Goal: Task Accomplishment & Management: Use online tool/utility

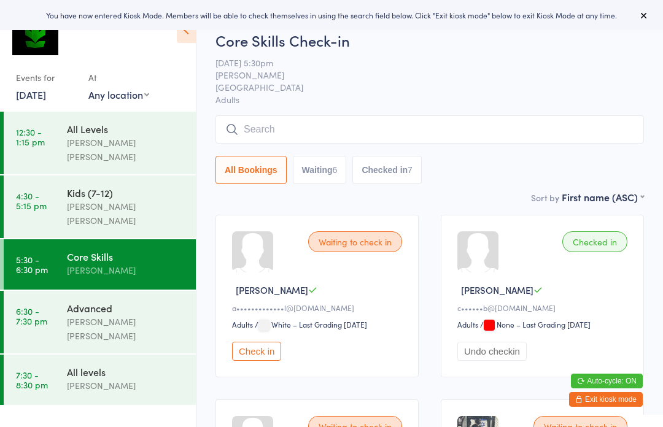
click at [125, 315] on div "[PERSON_NAME] [PERSON_NAME]" at bounding box center [126, 329] width 118 height 28
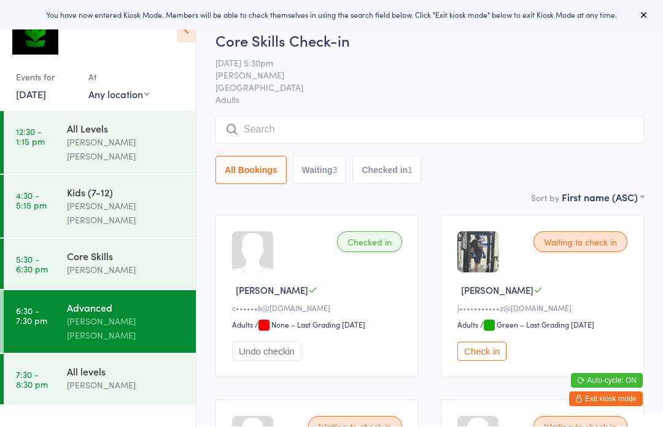
scroll to position [1, 0]
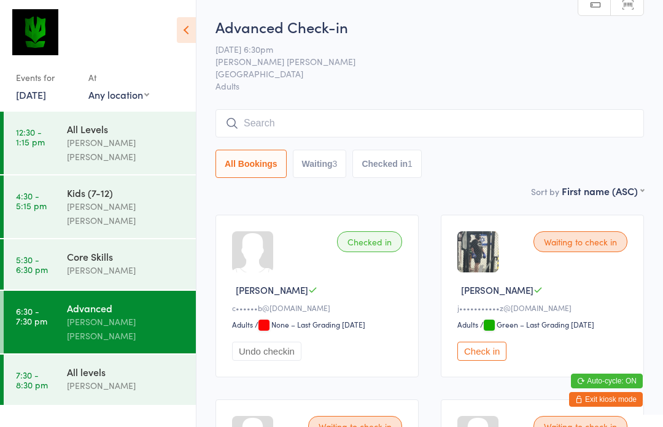
click at [389, 129] on input "search" at bounding box center [429, 123] width 428 height 28
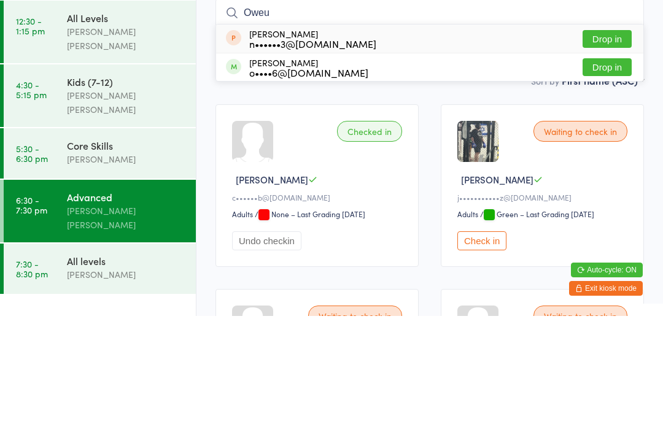
type input "Oweu"
click at [600, 169] on button "Drop in" at bounding box center [606, 178] width 49 height 18
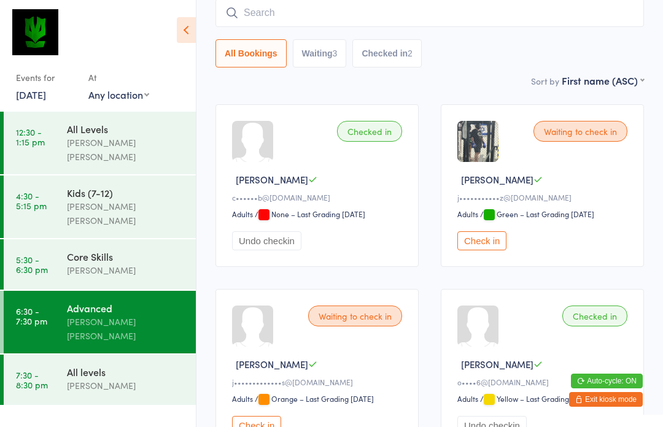
click at [248, 25] on input "search" at bounding box center [429, 13] width 428 height 28
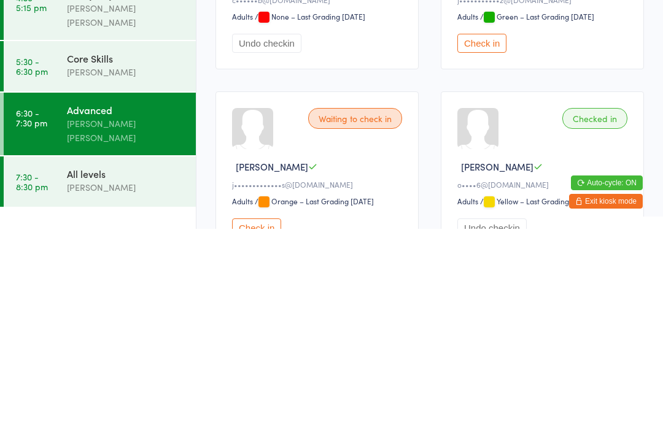
click at [42, 370] on time "7:30 - 8:30 pm" at bounding box center [32, 380] width 32 height 20
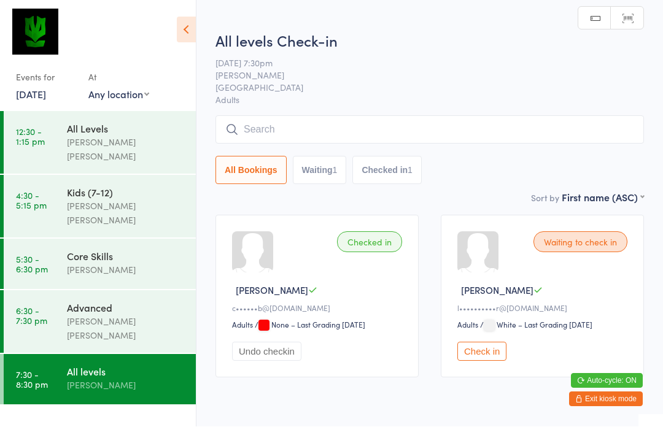
scroll to position [1, 0]
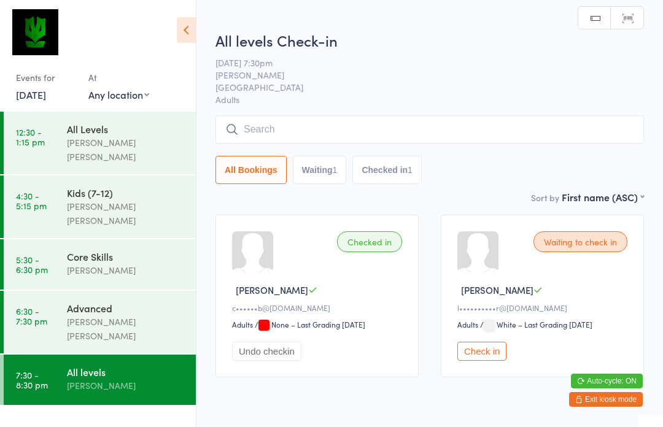
click at [251, 133] on input "search" at bounding box center [429, 129] width 428 height 28
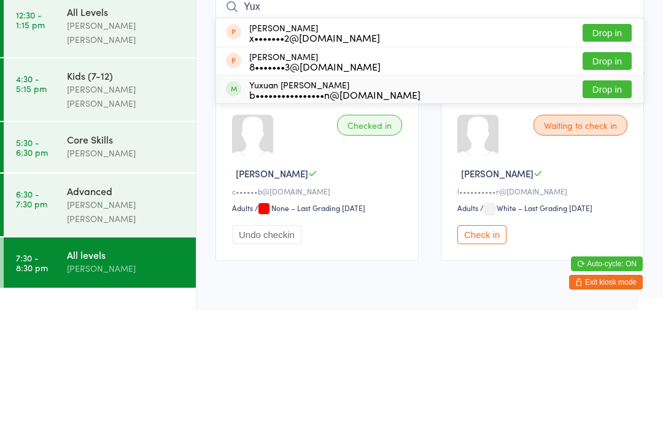
type input "Yux"
click at [268, 197] on div "Yuxuan [PERSON_NAME] b••••••••••••••••n@[DOMAIN_NAME]" at bounding box center [334, 207] width 171 height 20
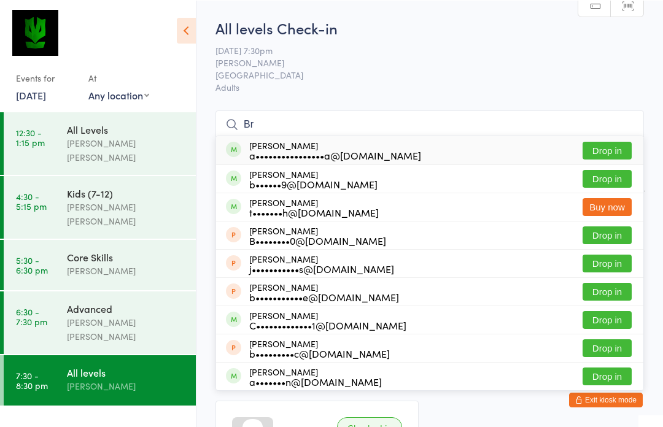
type input "B"
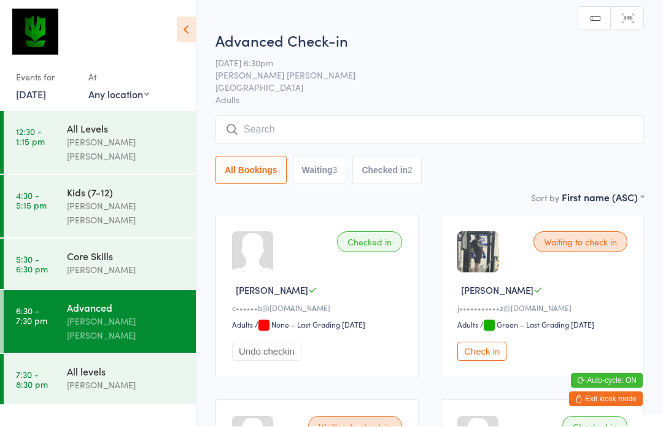
scroll to position [1, 0]
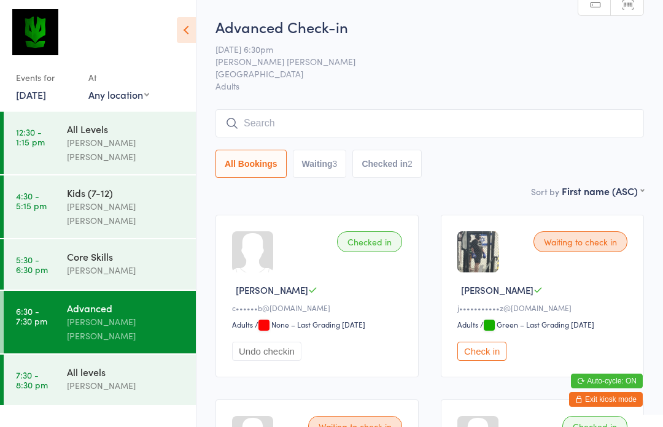
click at [293, 131] on input "search" at bounding box center [429, 123] width 428 height 28
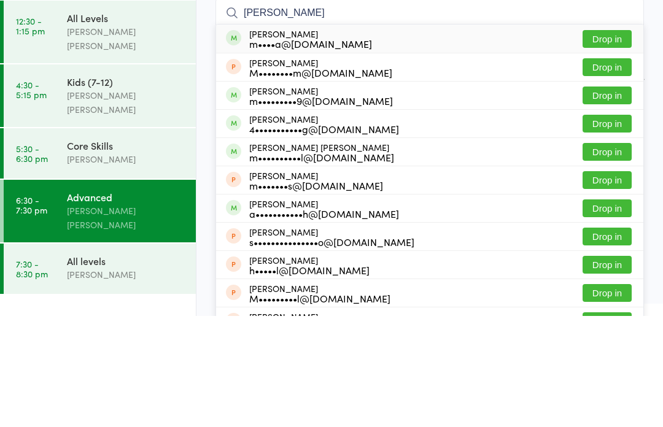
type input "[PERSON_NAME]"
click at [606, 226] on button "Drop in" at bounding box center [606, 235] width 49 height 18
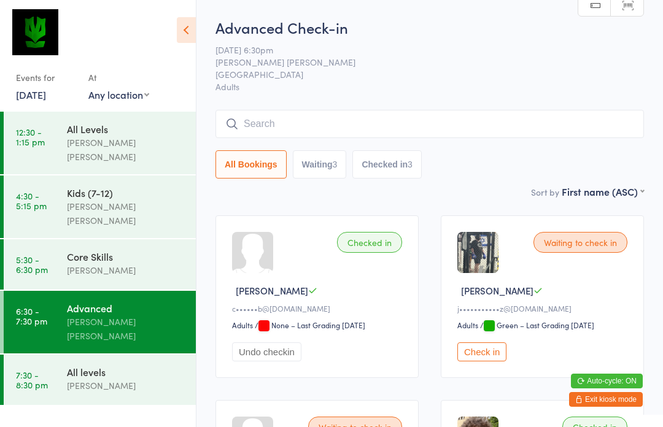
click at [436, 62] on span "[PERSON_NAME] [PERSON_NAME]" at bounding box center [419, 62] width 409 height 12
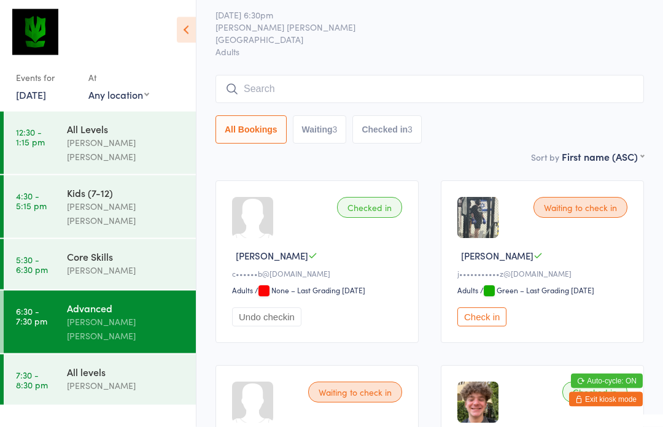
scroll to position [35, 0]
click at [441, 88] on input "search" at bounding box center [429, 89] width 428 height 28
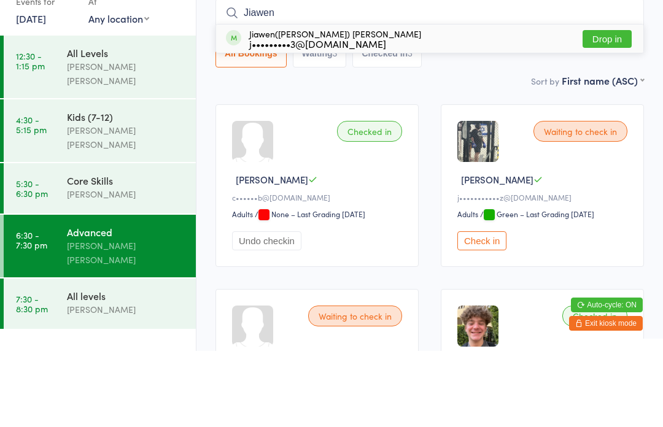
type input "Jiawen"
click at [616, 106] on button "Drop in" at bounding box center [606, 115] width 49 height 18
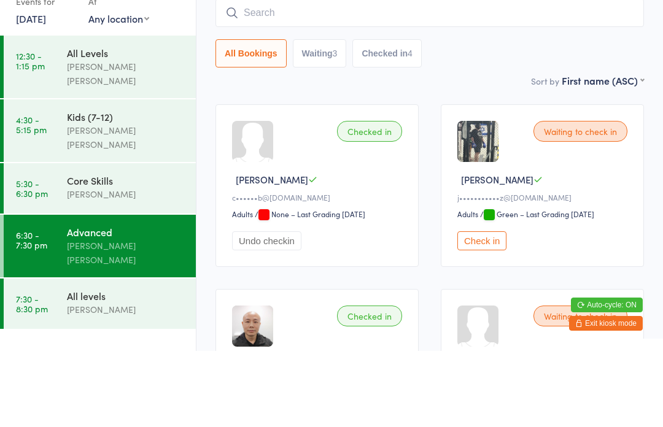
scroll to position [111, 0]
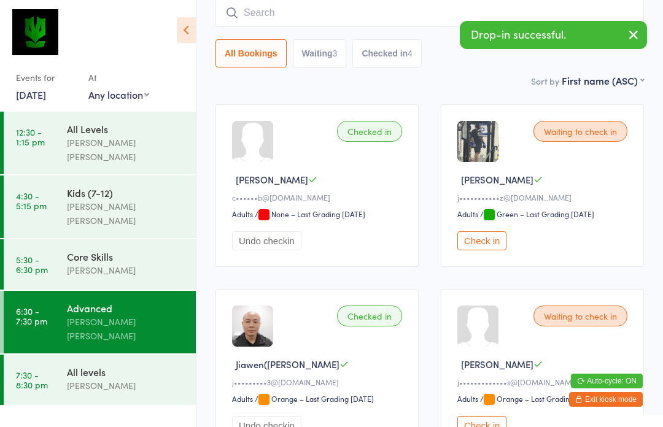
click at [90, 365] on div "All levels" at bounding box center [126, 372] width 118 height 14
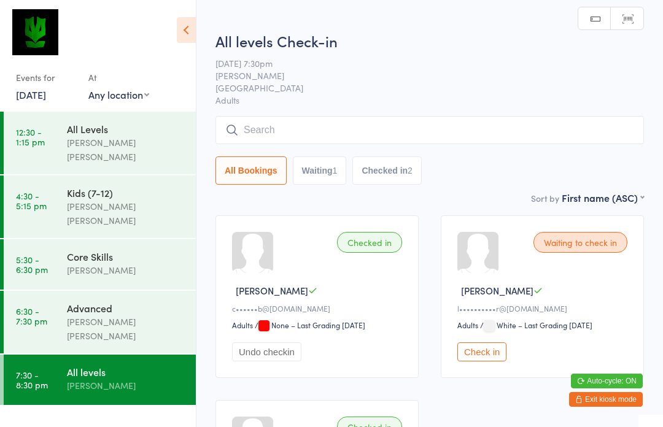
click at [259, 126] on input "search" at bounding box center [429, 130] width 428 height 28
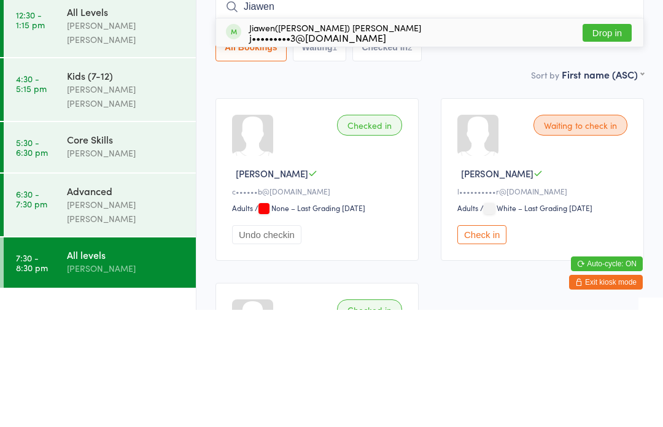
type input "Jiawen"
click at [605, 141] on button "Drop in" at bounding box center [606, 150] width 49 height 18
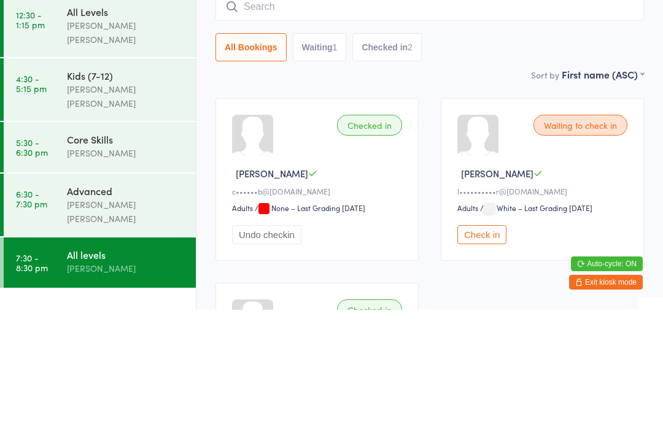
scroll to position [117, 0]
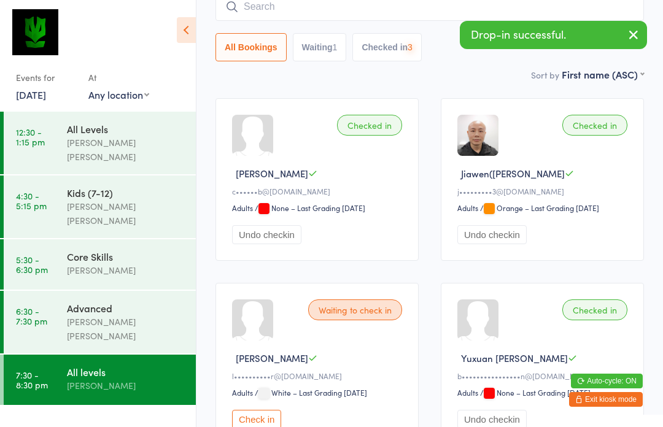
click at [87, 301] on div "Advanced" at bounding box center [126, 308] width 118 height 14
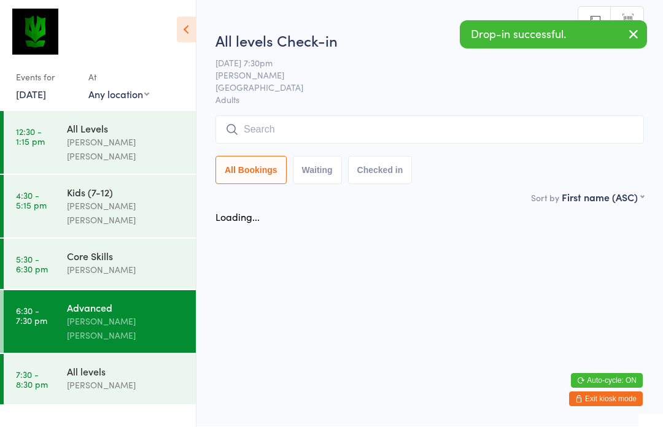
scroll to position [1, 0]
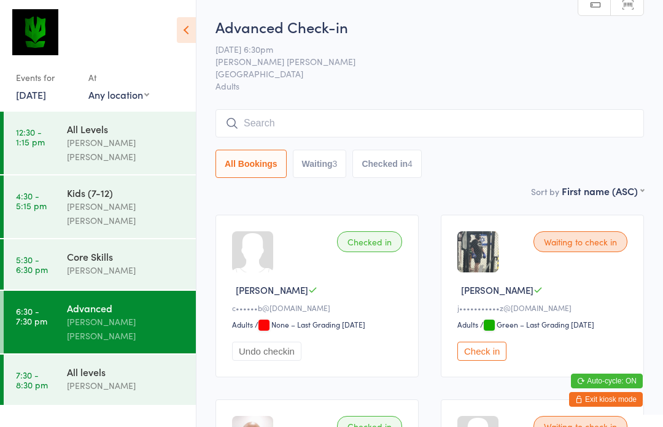
click at [162, 255] on div "Core Skills [PERSON_NAME]" at bounding box center [131, 263] width 129 height 48
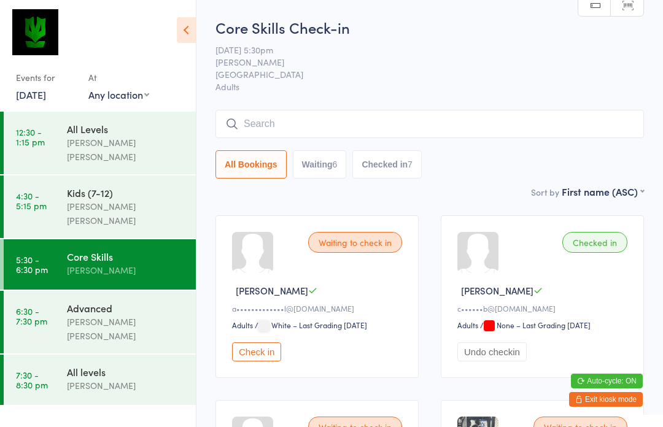
click at [482, 112] on input "search" at bounding box center [429, 124] width 428 height 28
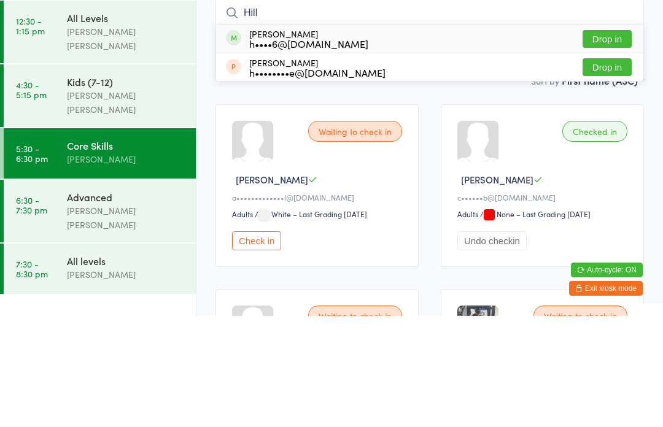
type input "Hill"
click at [603, 141] on button "Drop in" at bounding box center [606, 150] width 49 height 18
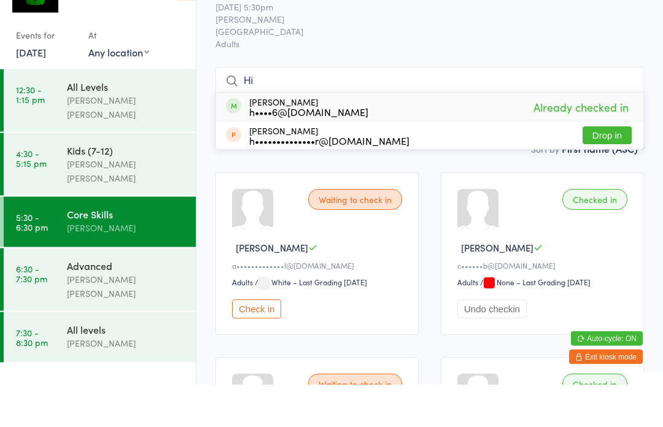
type input "H"
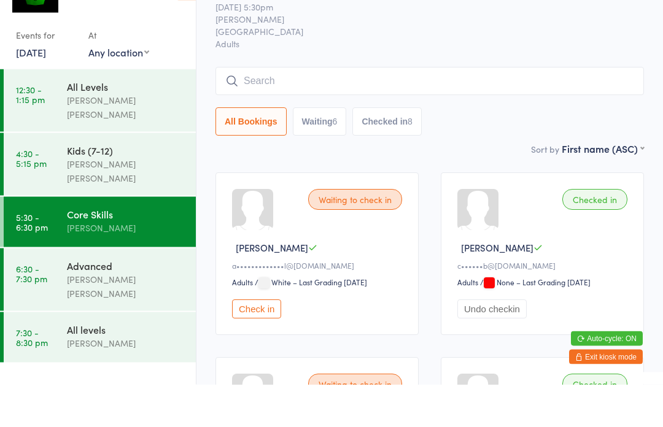
click at [548, 68] on span "[GEOGRAPHIC_DATA]" at bounding box center [419, 74] width 409 height 12
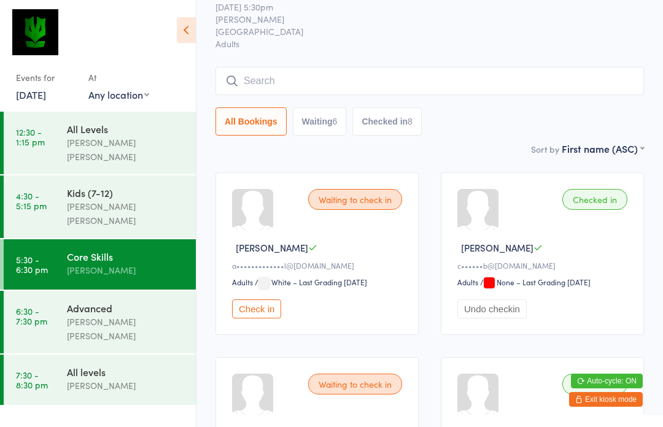
click at [131, 301] on div "Advanced" at bounding box center [126, 308] width 118 height 14
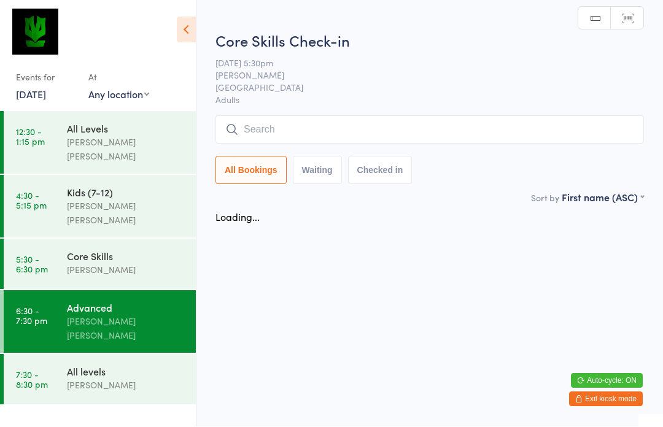
scroll to position [1, 0]
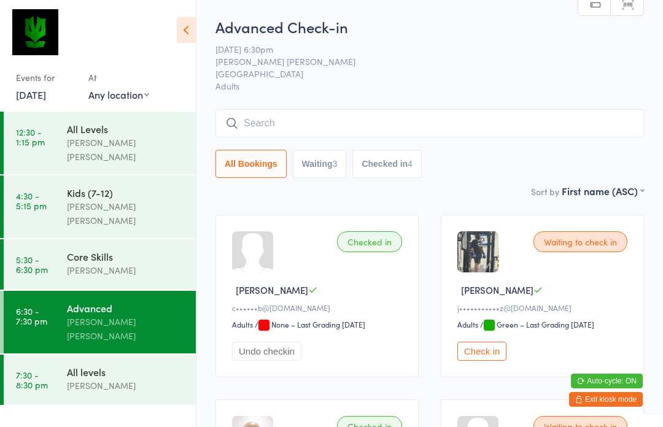
click at [306, 131] on input "search" at bounding box center [429, 123] width 428 height 28
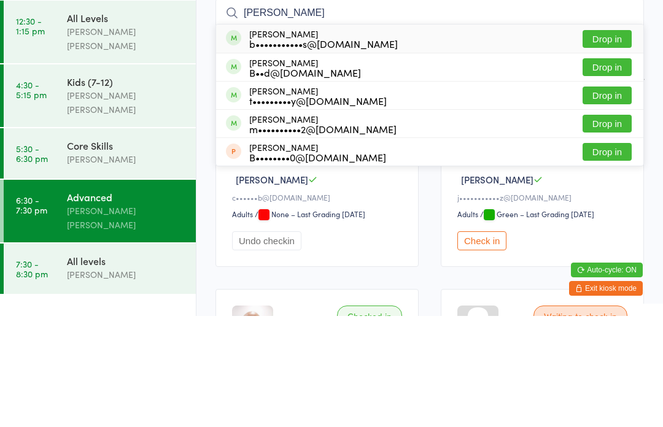
type input "[PERSON_NAME]"
click at [367, 150] on div "b•••••••••••s@[DOMAIN_NAME]" at bounding box center [323, 155] width 149 height 10
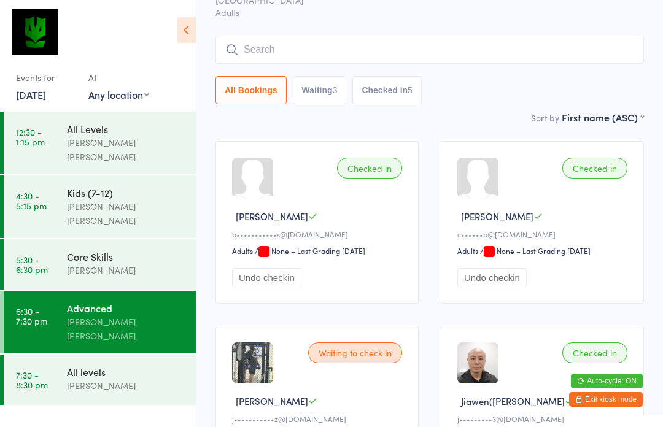
scroll to position [69, 0]
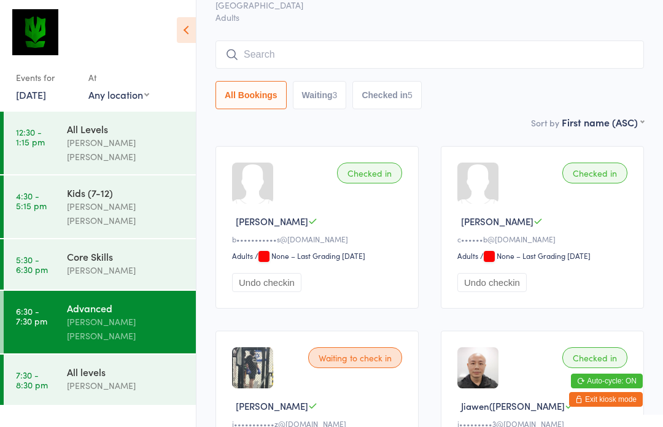
click at [410, 60] on input "search" at bounding box center [429, 55] width 428 height 28
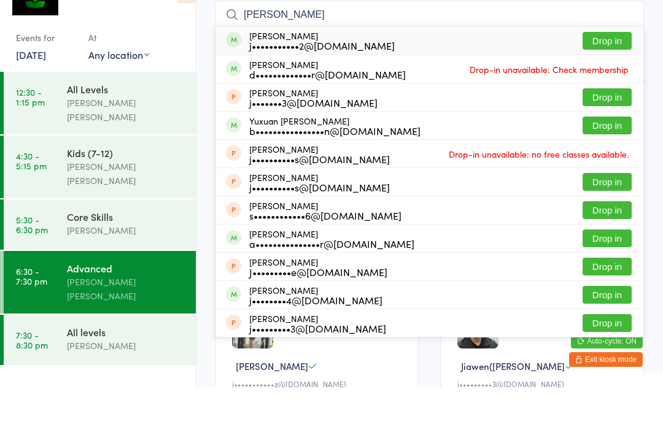
type input "[PERSON_NAME]"
click at [619, 72] on button "Drop in" at bounding box center [606, 81] width 49 height 18
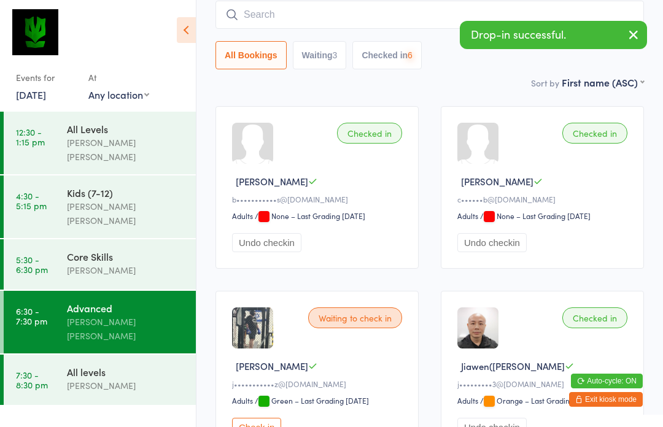
click at [135, 263] on div "[PERSON_NAME]" at bounding box center [126, 270] width 118 height 14
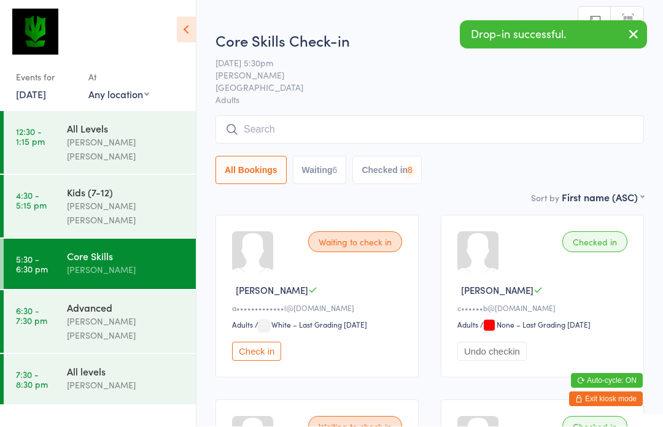
scroll to position [1, 0]
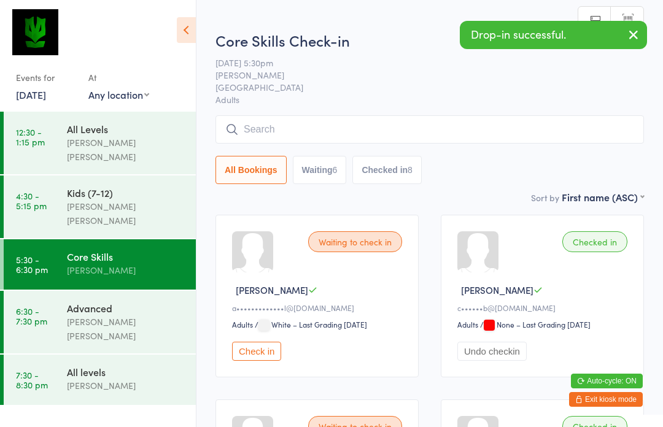
click at [344, 129] on input "search" at bounding box center [429, 129] width 428 height 28
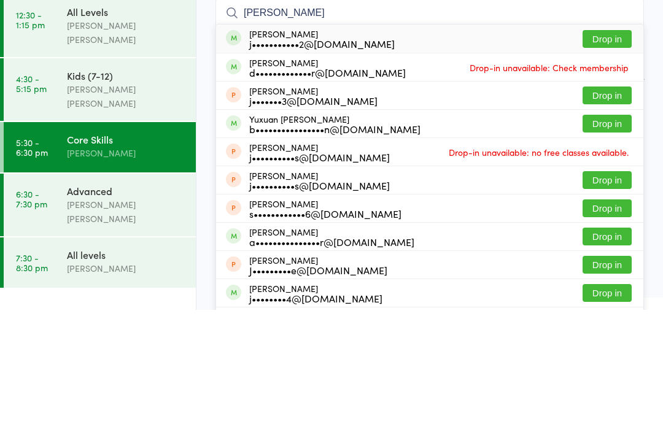
type input "[PERSON_NAME]"
click at [616, 147] on button "Drop in" at bounding box center [606, 156] width 49 height 18
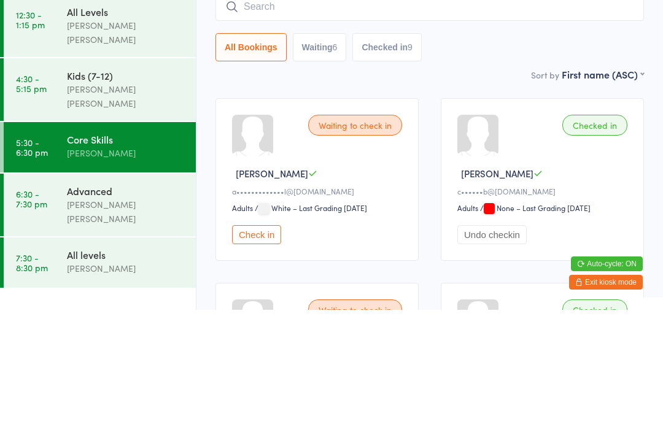
scroll to position [117, 0]
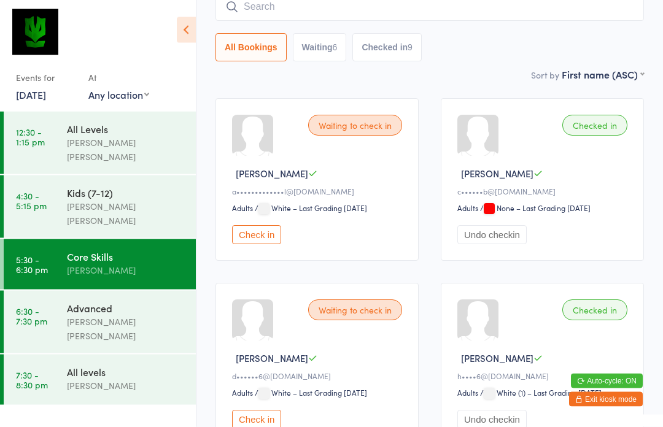
click at [131, 315] on div "[PERSON_NAME] [PERSON_NAME]" at bounding box center [126, 329] width 118 height 28
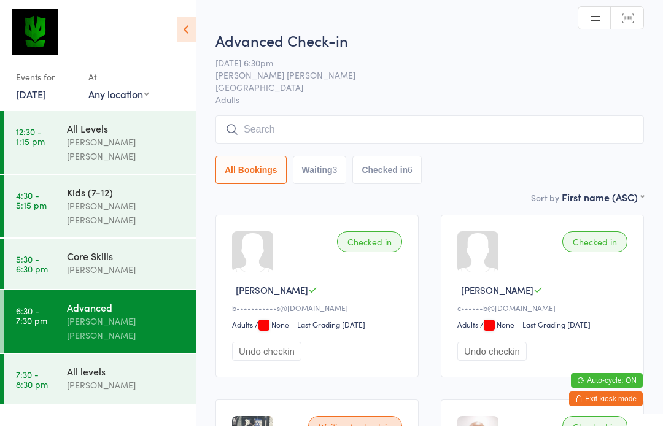
scroll to position [1, 0]
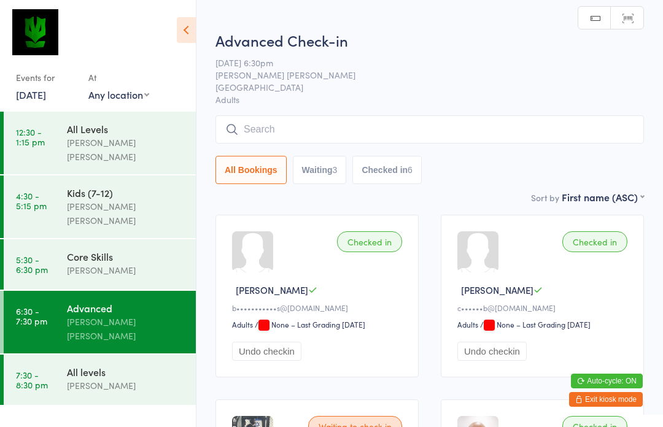
click at [527, 144] on input "search" at bounding box center [429, 129] width 428 height 28
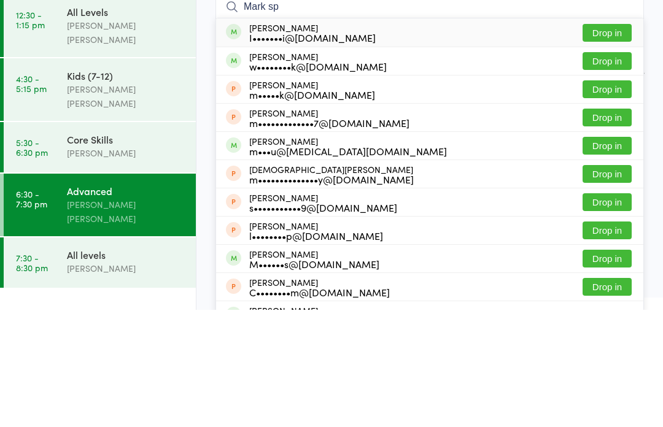
type input "Mark sp"
click at [363, 136] on div "[PERSON_NAME] I•••••••i@[DOMAIN_NAME] Drop in" at bounding box center [429, 150] width 427 height 28
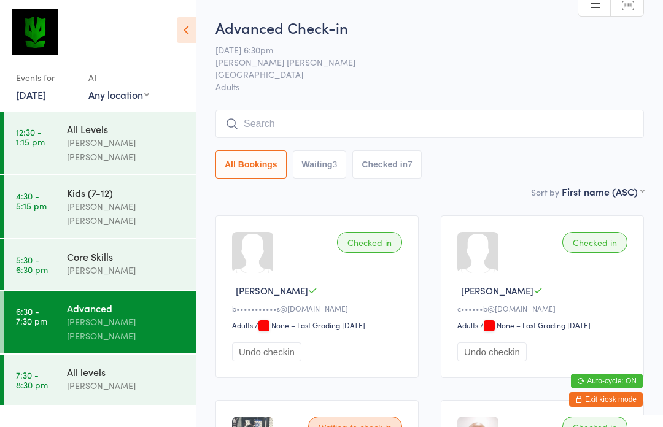
click at [319, 171] on button "Waiting 3" at bounding box center [320, 164] width 54 height 28
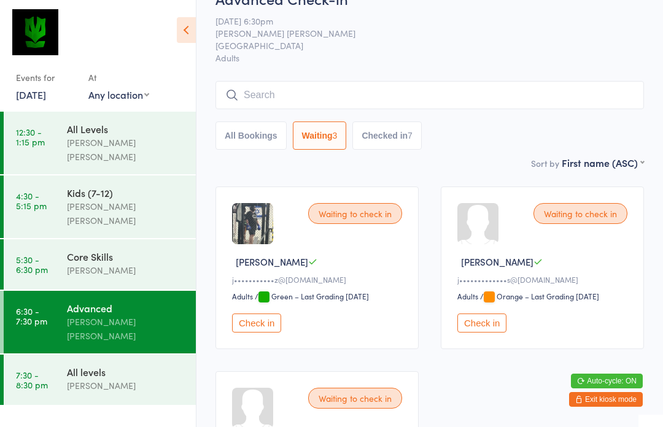
scroll to position [36, 0]
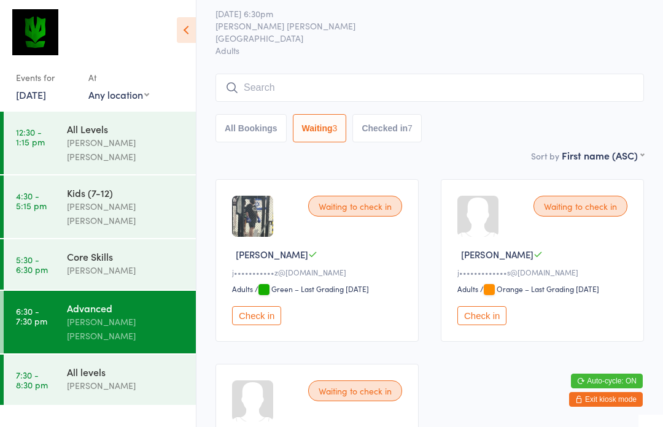
click at [263, 323] on button "Check in" at bounding box center [256, 315] width 49 height 19
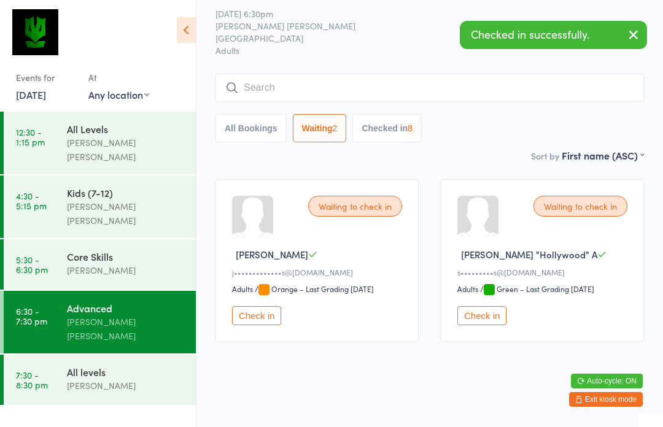
scroll to position [9, 0]
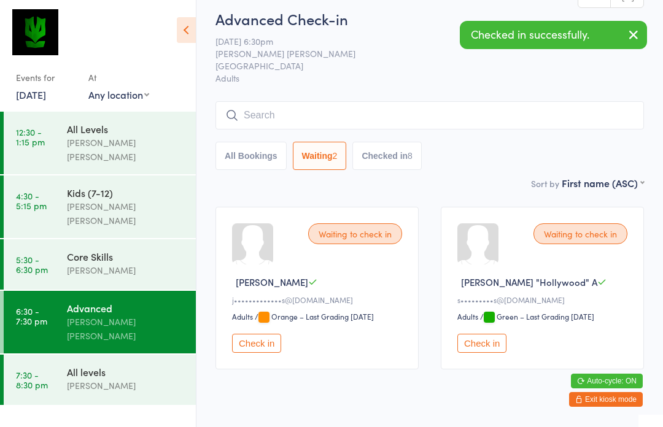
click at [481, 352] on button "Check in" at bounding box center [481, 343] width 49 height 19
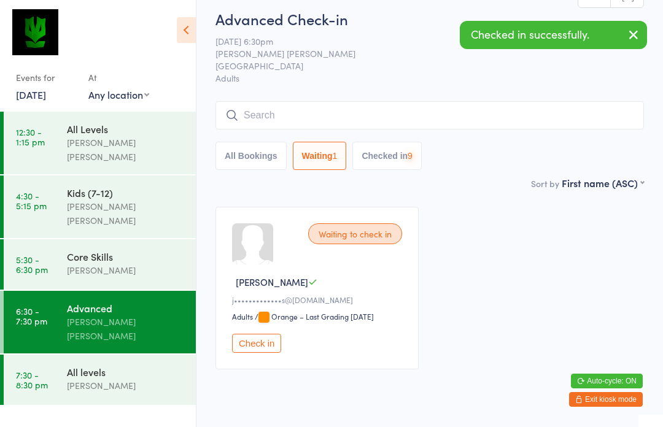
click at [257, 344] on button "Check in" at bounding box center [256, 343] width 49 height 19
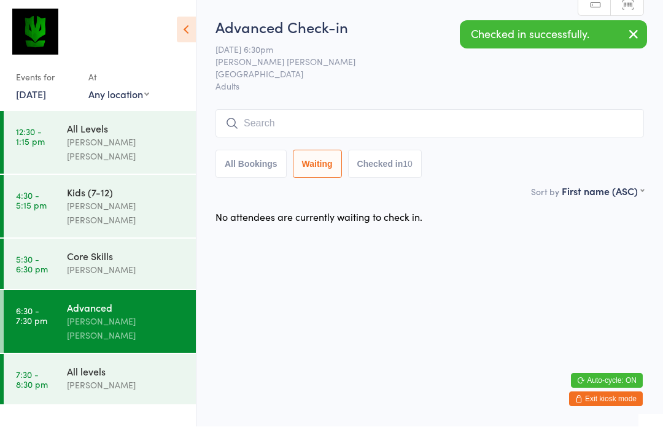
click at [116, 263] on div "[PERSON_NAME]" at bounding box center [126, 270] width 118 height 14
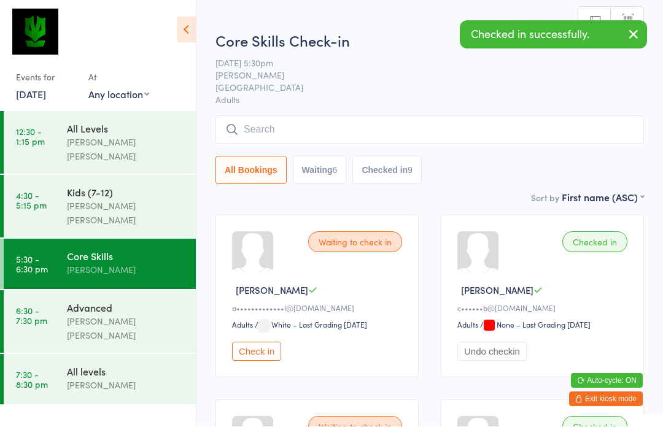
scroll to position [1, 0]
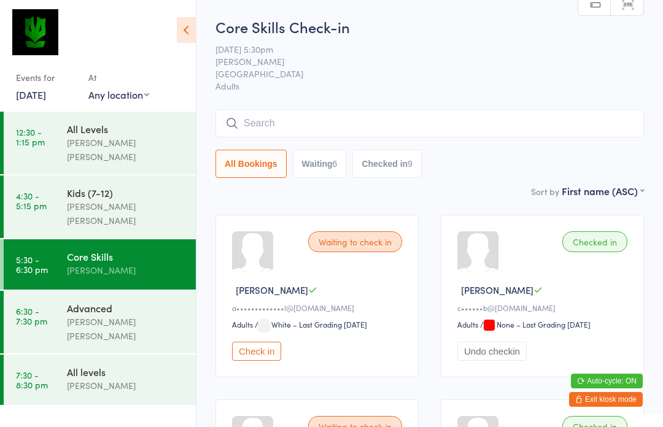
click at [253, 123] on input "search" at bounding box center [429, 123] width 428 height 28
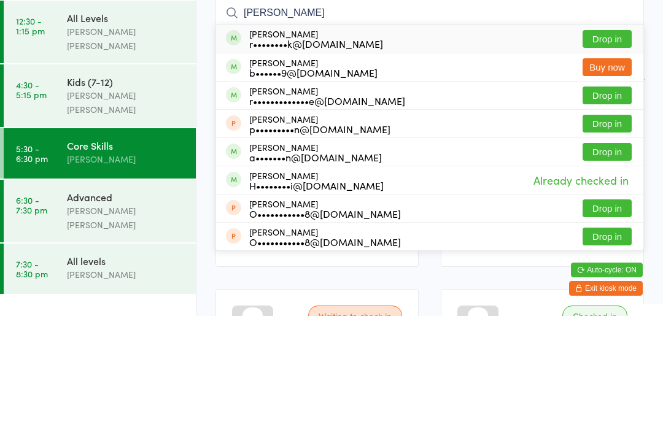
type input "[PERSON_NAME]"
click at [616, 198] on button "Drop in" at bounding box center [606, 207] width 49 height 18
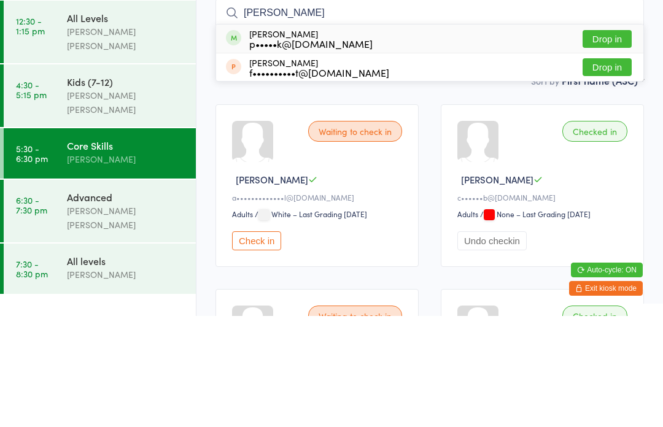
type input "[PERSON_NAME]"
click at [614, 141] on button "Drop in" at bounding box center [606, 150] width 49 height 18
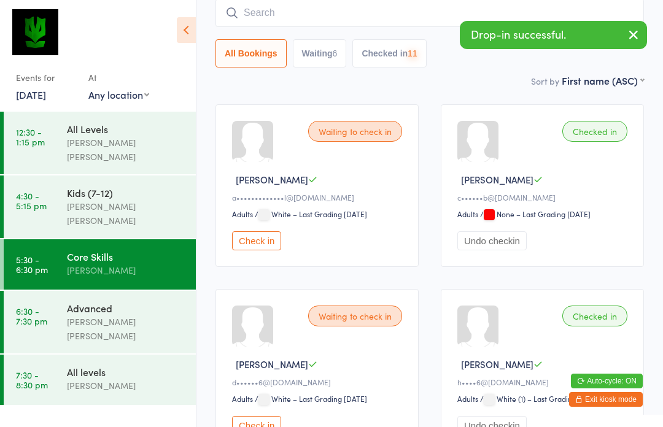
click at [241, 17] on input "search" at bounding box center [429, 13] width 428 height 28
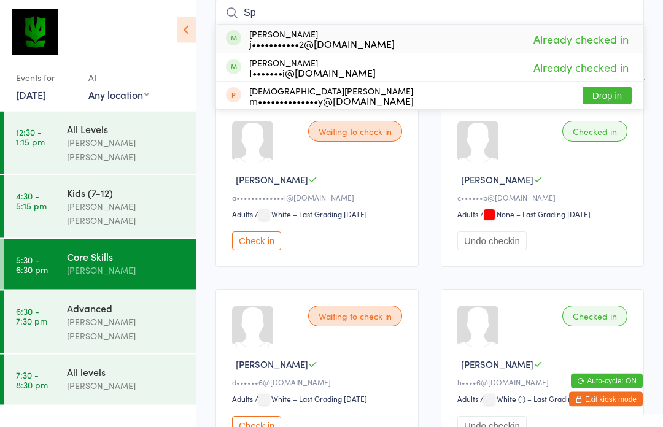
type input "S"
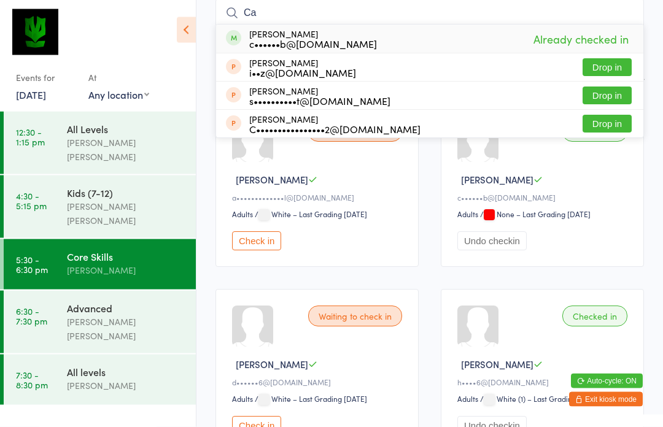
type input "C"
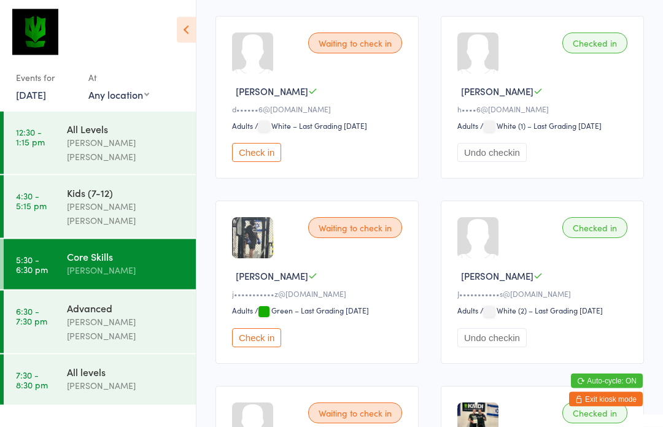
scroll to position [384, 0]
click at [266, 342] on button "Check in" at bounding box center [256, 337] width 49 height 19
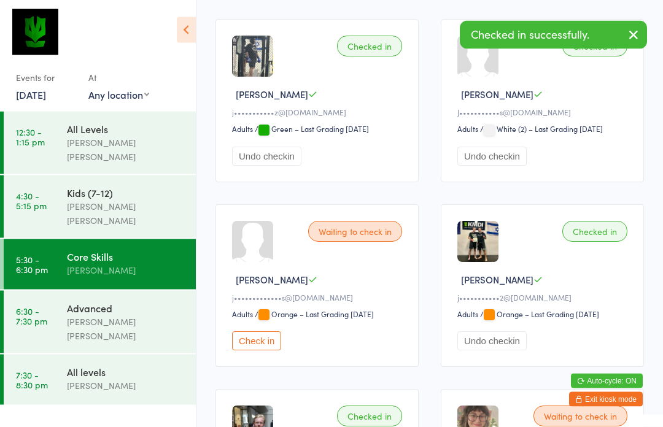
scroll to position [585, 0]
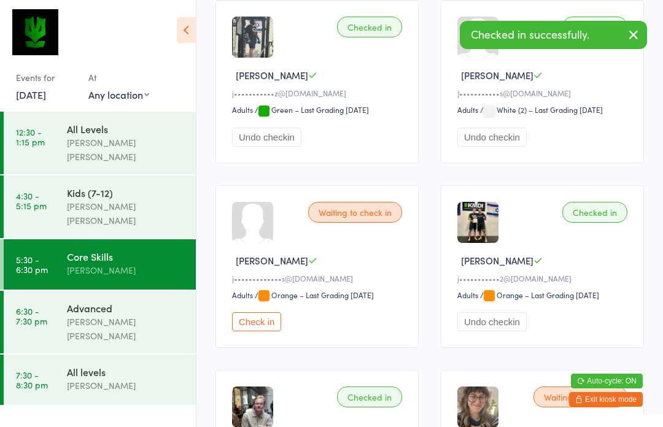
click at [259, 331] on button "Check in" at bounding box center [256, 321] width 49 height 19
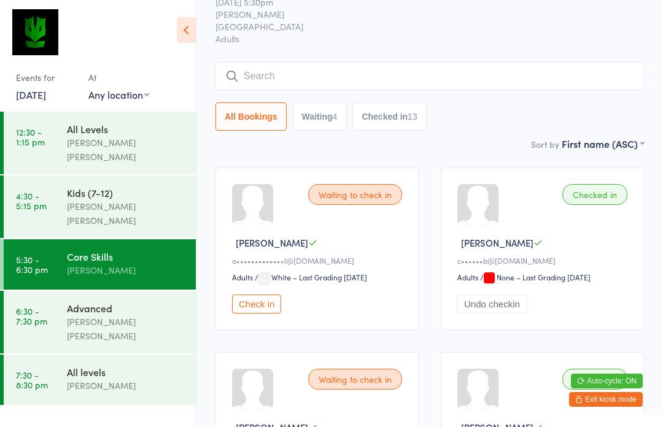
scroll to position [0, 0]
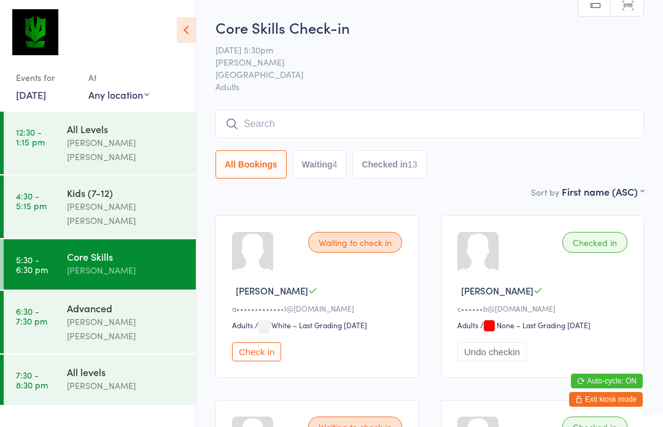
click at [69, 301] on div "Advanced" at bounding box center [126, 308] width 118 height 14
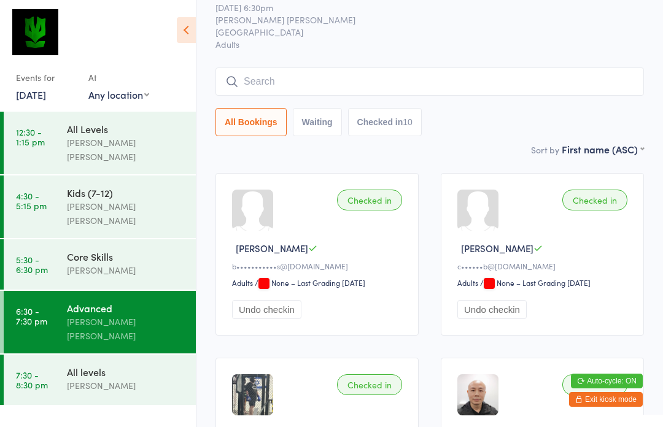
scroll to position [40, 0]
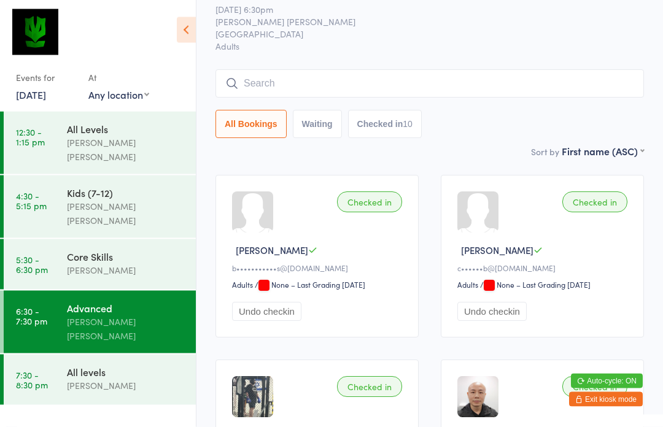
click at [242, 80] on input "search" at bounding box center [429, 84] width 428 height 28
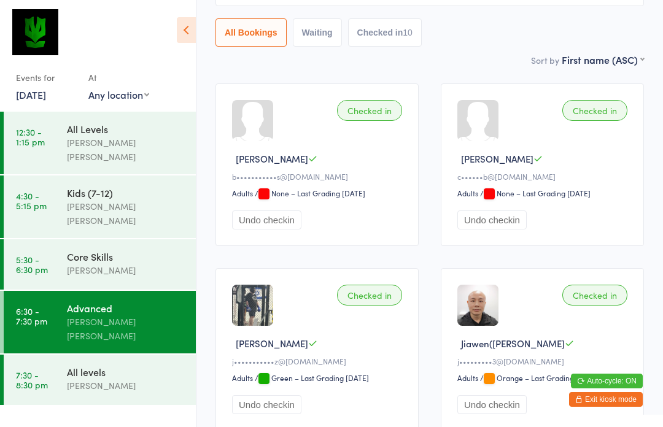
scroll to position [0, 0]
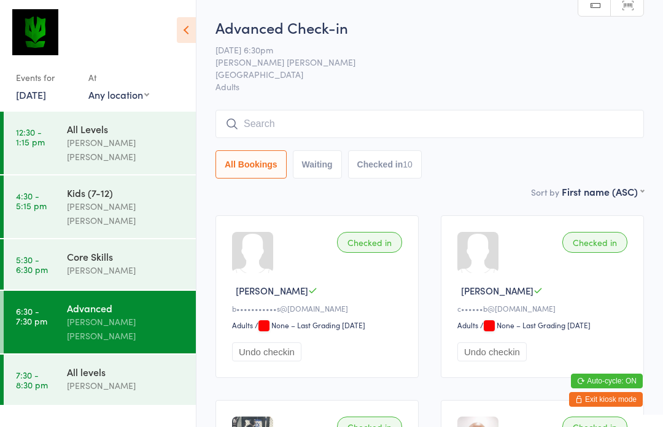
click at [245, 119] on input "search" at bounding box center [429, 124] width 428 height 28
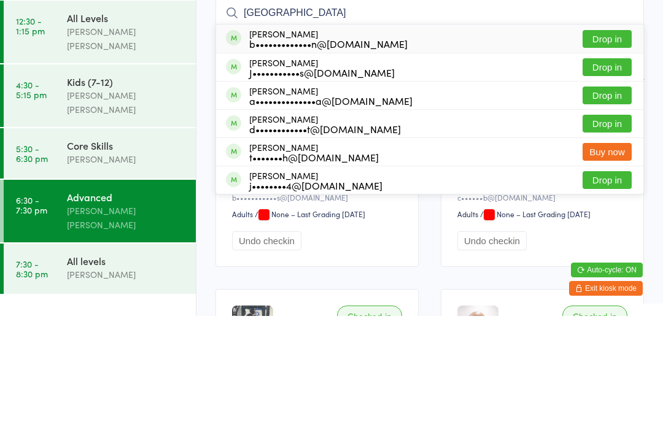
type input "[GEOGRAPHIC_DATA]"
click at [619, 141] on button "Drop in" at bounding box center [606, 150] width 49 height 18
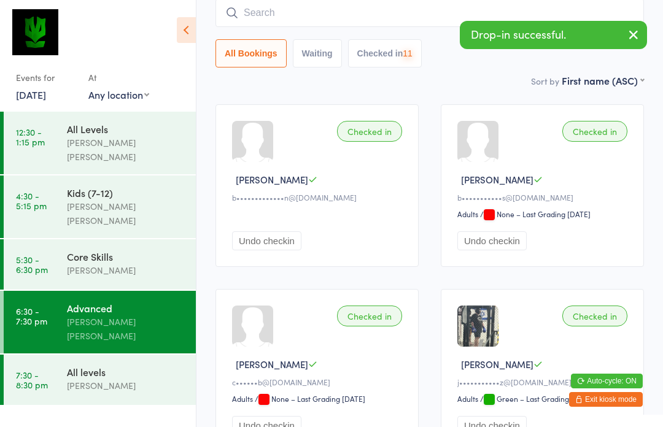
click at [242, 18] on input "search" at bounding box center [429, 13] width 428 height 28
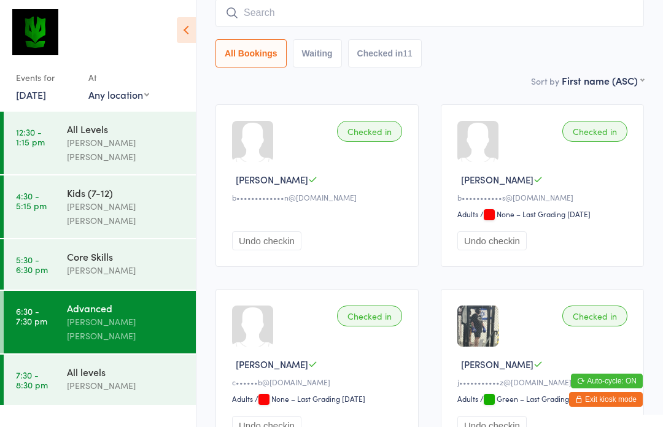
click at [250, 12] on input "search" at bounding box center [429, 13] width 428 height 28
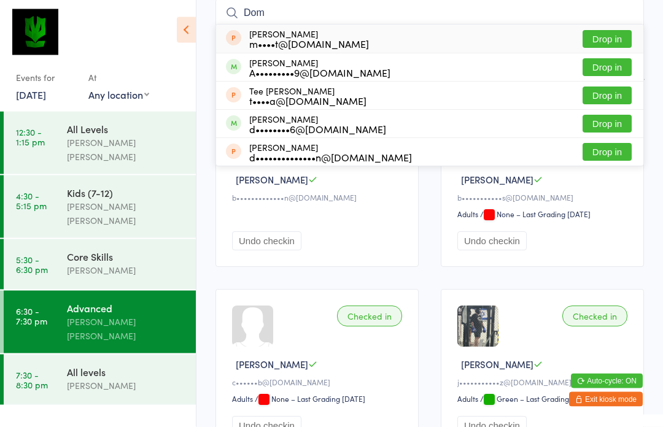
type input "Dom"
click at [619, 124] on button "Drop in" at bounding box center [606, 124] width 49 height 18
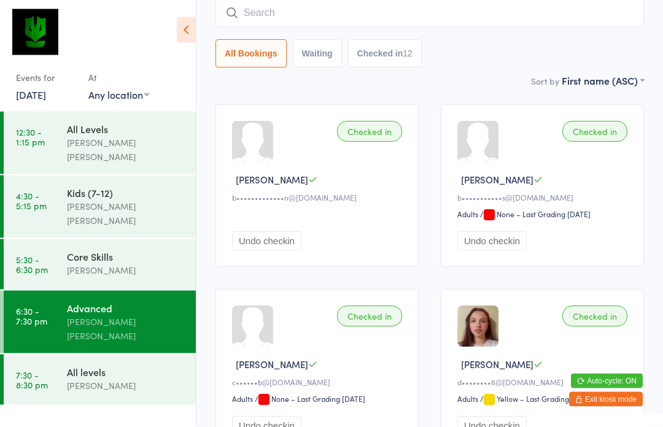
scroll to position [111, 0]
click at [391, 17] on input "search" at bounding box center [429, 13] width 428 height 28
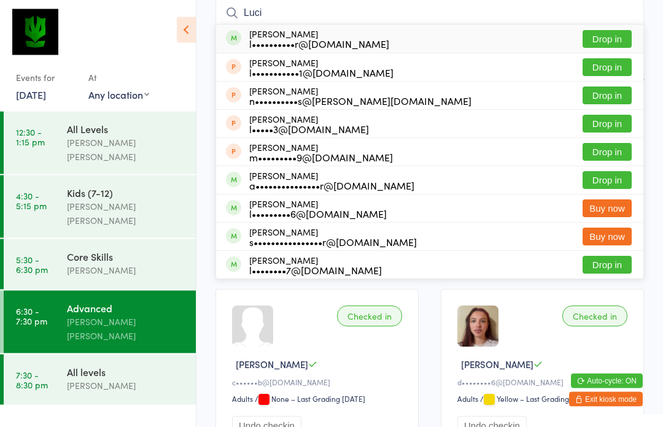
type input "[PERSON_NAME]"
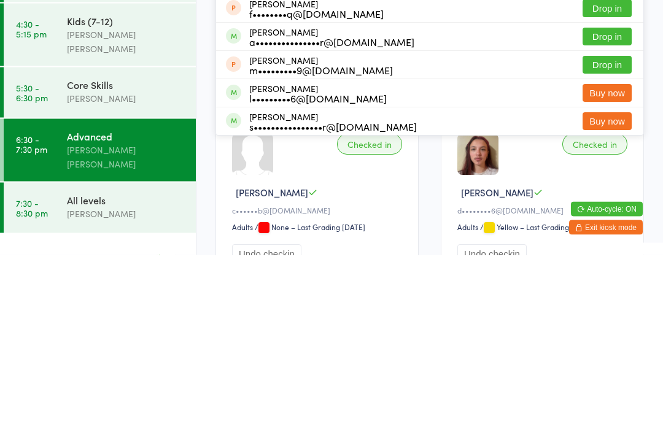
click at [50, 355] on link "7:30 - 8:30 pm All levels [PERSON_NAME]" at bounding box center [100, 380] width 192 height 50
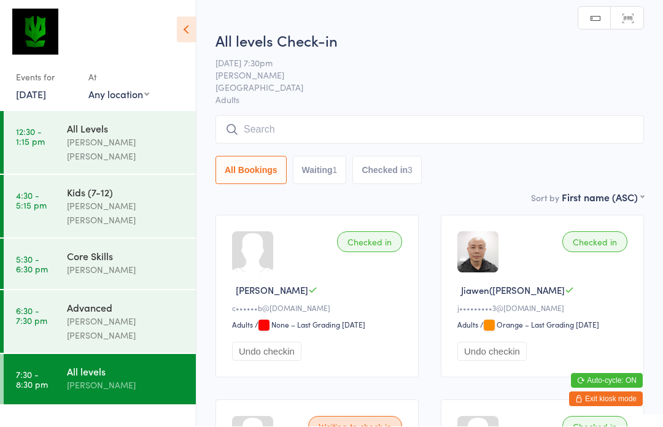
scroll to position [1, 0]
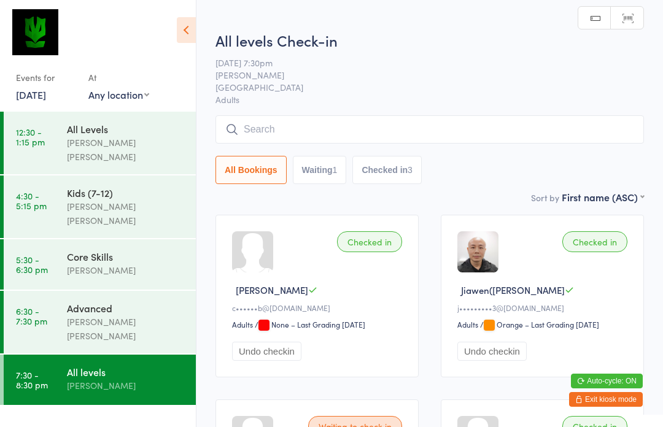
click at [437, 129] on input "search" at bounding box center [429, 129] width 428 height 28
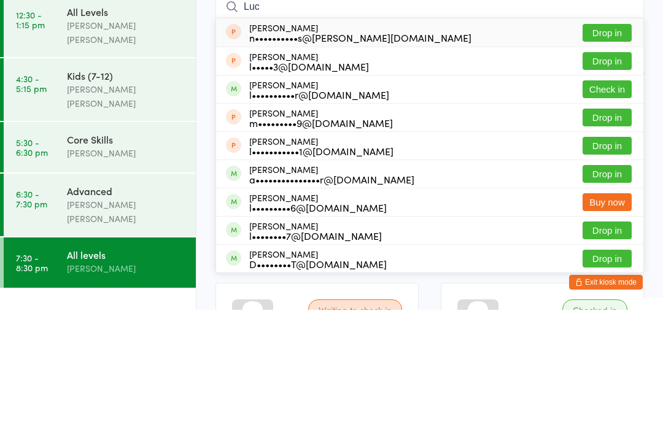
type input "Luc"
click at [622, 198] on button "Check in" at bounding box center [606, 207] width 49 height 18
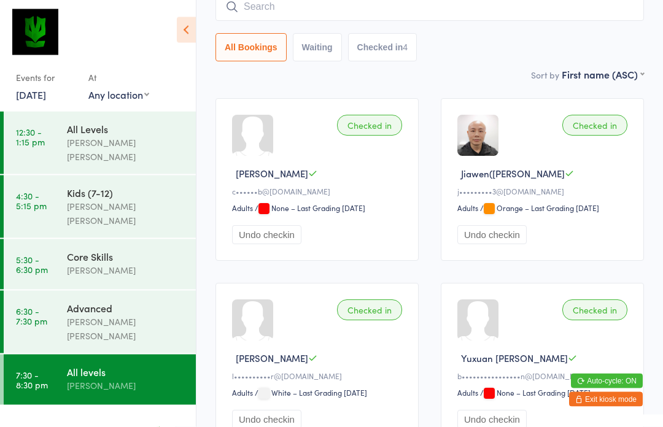
scroll to position [117, 0]
click at [56, 239] on link "5:30 - 6:30 pm Core Skills [PERSON_NAME]" at bounding box center [100, 264] width 192 height 50
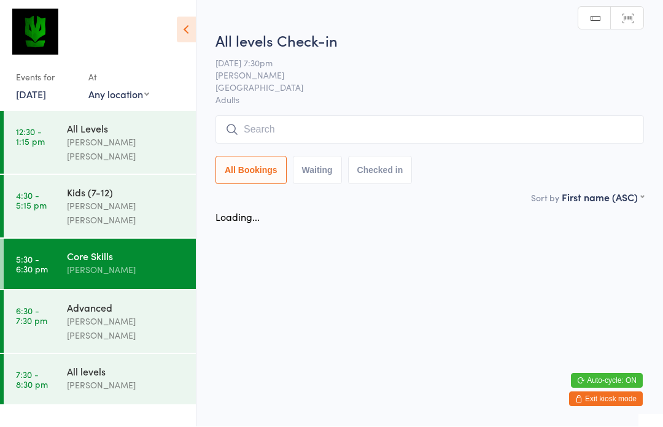
scroll to position [1, 0]
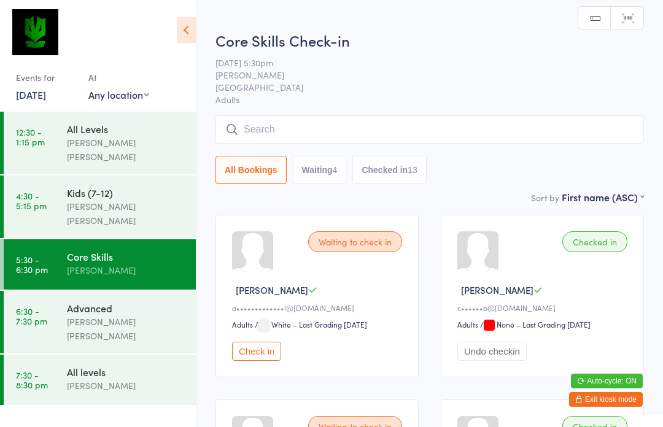
click at [249, 136] on input "search" at bounding box center [429, 129] width 428 height 28
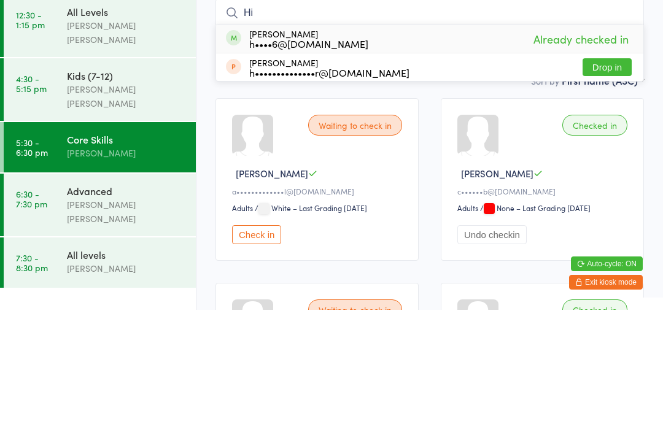
type input "H"
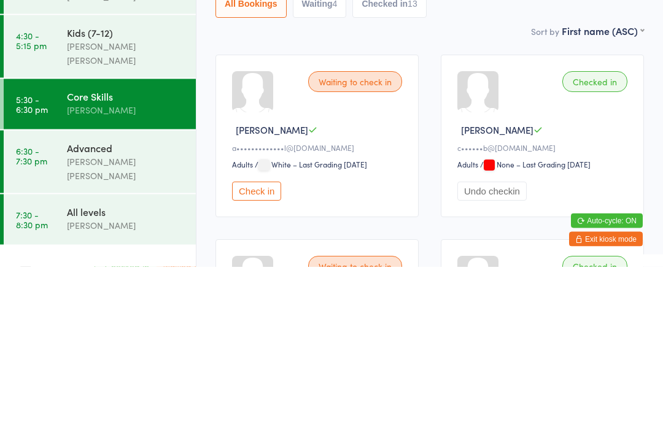
click at [58, 291] on link "6:30 - 7:30 pm Advanced [PERSON_NAME] [PERSON_NAME]" at bounding box center [100, 322] width 192 height 63
